Goal: Find specific page/section: Find specific page/section

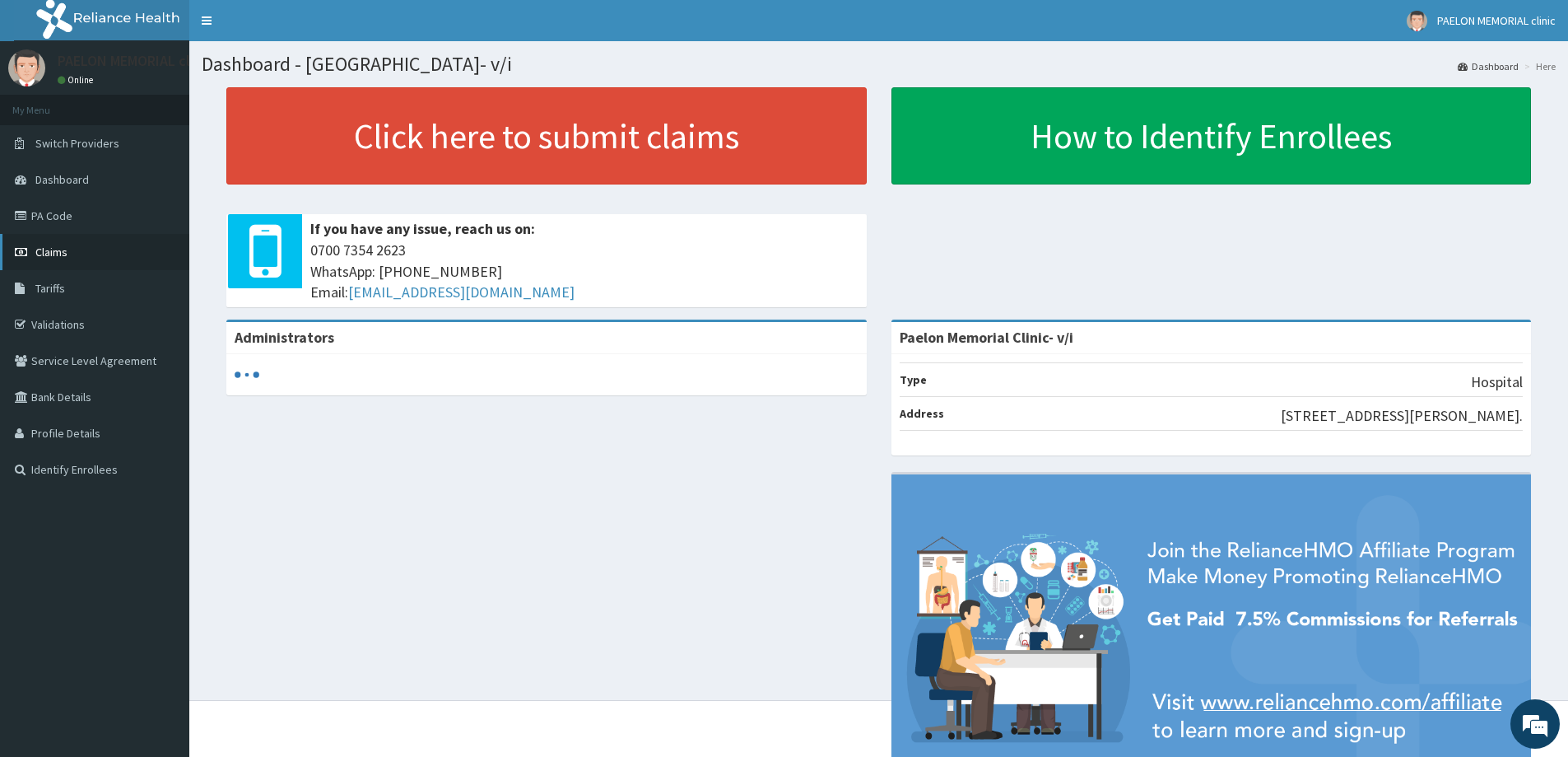
click at [49, 247] on span "Claims" at bounding box center [51, 252] width 32 height 15
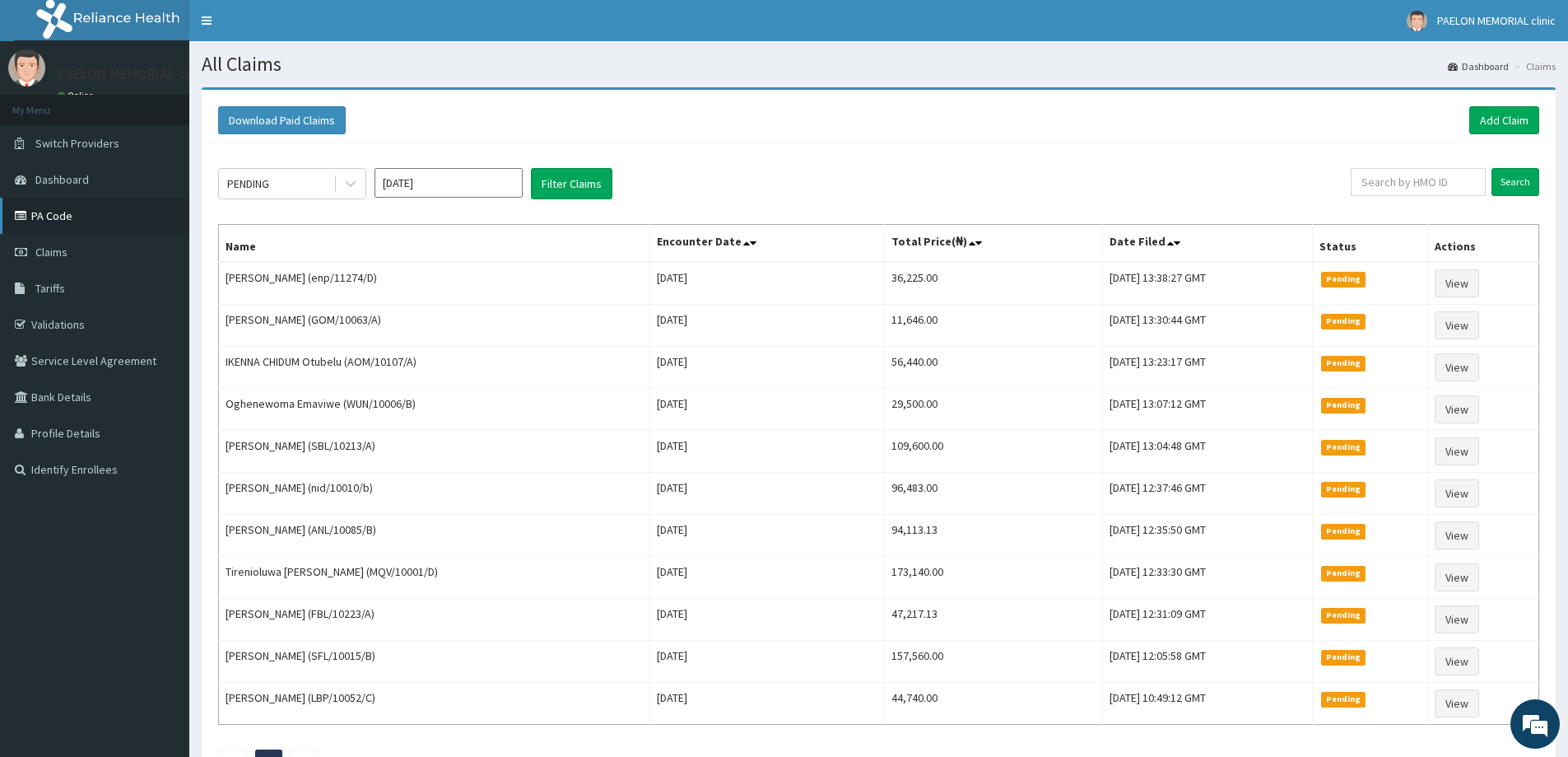
click at [94, 224] on link "PA Code" at bounding box center [94, 215] width 189 height 36
